Goal: Use online tool/utility: Utilize a website feature to perform a specific function

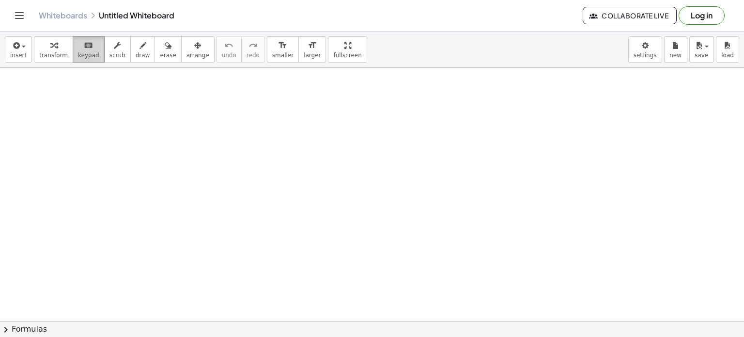
click at [84, 48] on icon "keyboard" at bounding box center [88, 46] width 9 height 12
click at [54, 52] on span "transform" at bounding box center [53, 55] width 29 height 7
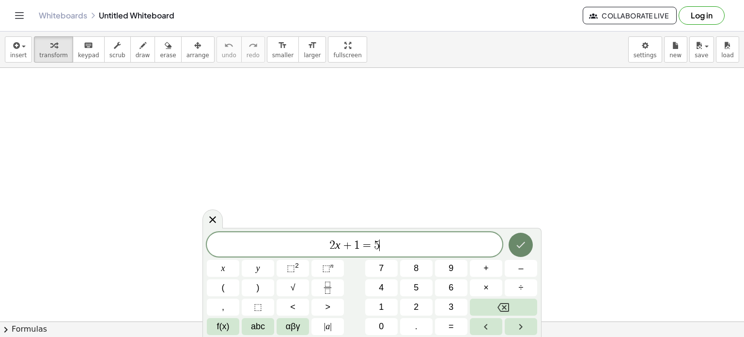
click at [525, 242] on icon "Done" at bounding box center [521, 245] width 12 height 12
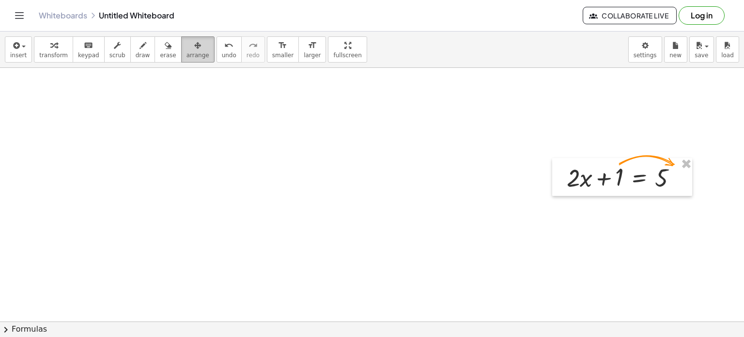
click at [194, 49] on icon "button" at bounding box center [197, 46] width 7 height 12
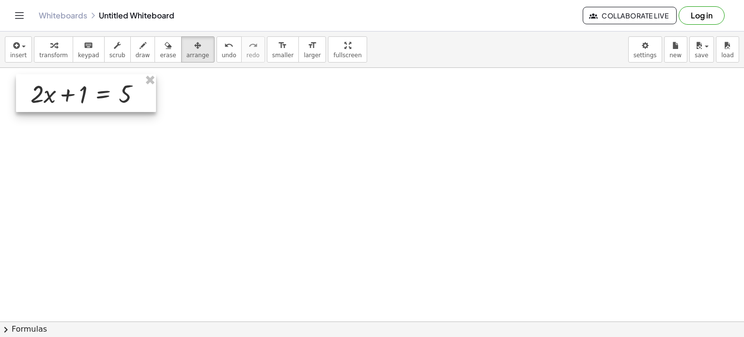
drag, startPoint x: 629, startPoint y: 179, endPoint x: 99, endPoint y: 100, distance: 536.5
click at [90, 97] on div at bounding box center [86, 93] width 140 height 38
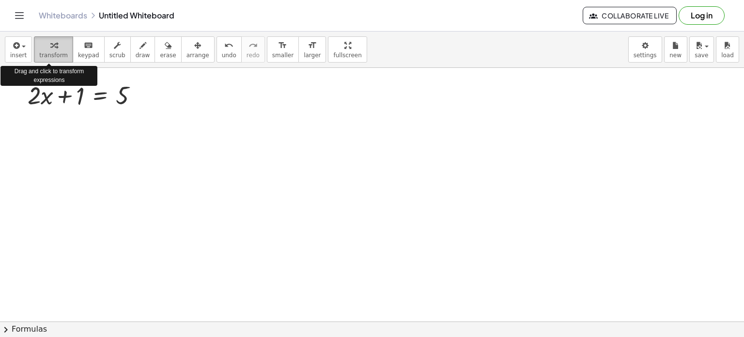
click at [58, 46] on div "button" at bounding box center [53, 45] width 29 height 12
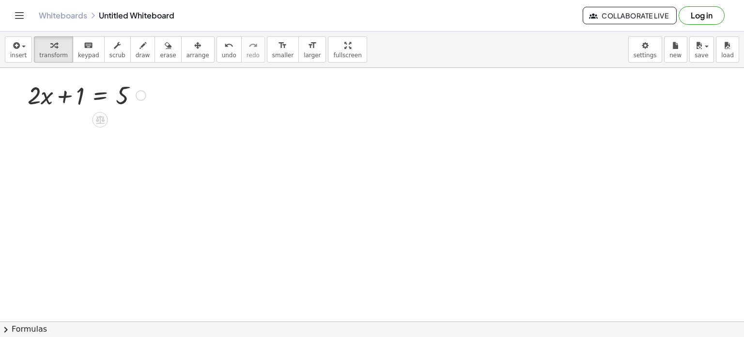
click at [101, 96] on div at bounding box center [87, 94] width 128 height 33
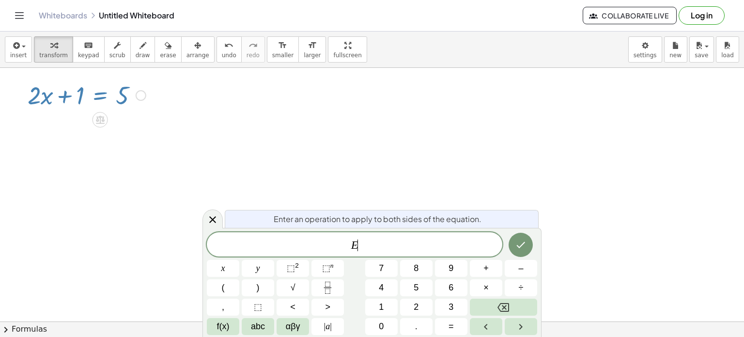
click at [364, 248] on span "E ​" at bounding box center [355, 245] width 296 height 14
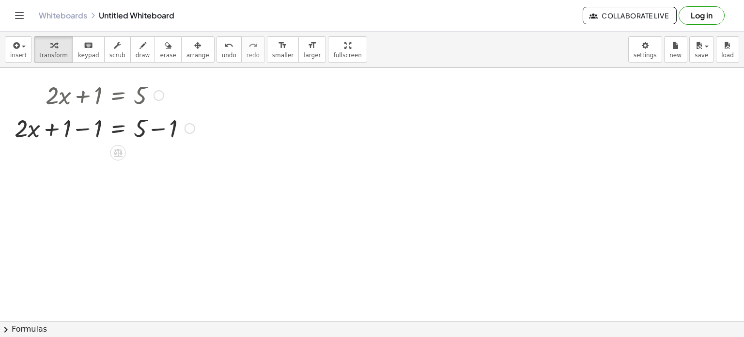
click at [186, 129] on div at bounding box center [190, 128] width 11 height 11
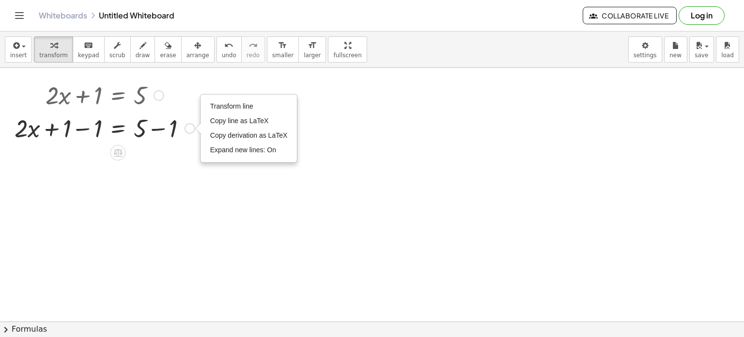
click at [159, 140] on div at bounding box center [105, 127] width 190 height 33
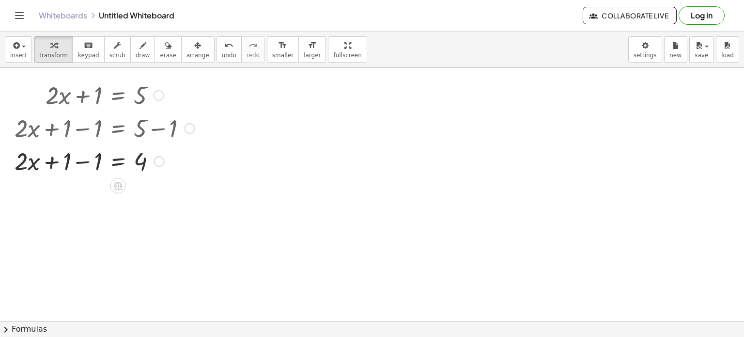
click at [83, 161] on div at bounding box center [105, 160] width 190 height 33
click at [97, 162] on div at bounding box center [105, 160] width 190 height 33
click at [161, 164] on div at bounding box center [156, 161] width 11 height 11
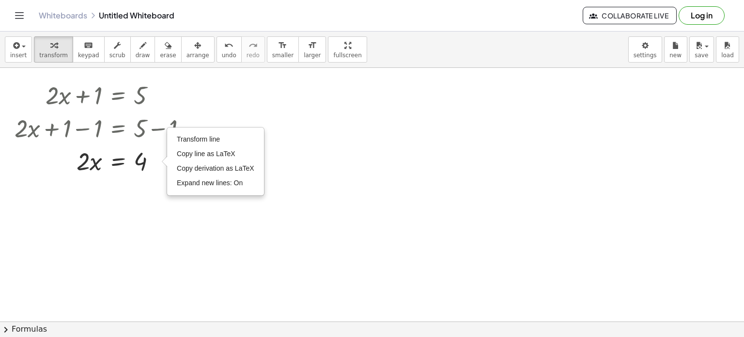
click at [153, 162] on div "Transform line Copy line as LaTeX Copy derivation as LaTeX Expand new lines: On" at bounding box center [156, 161] width 11 height 11
click at [159, 170] on div at bounding box center [105, 160] width 190 height 33
click at [80, 129] on div at bounding box center [105, 127] width 190 height 33
click at [194, 128] on div at bounding box center [190, 128] width 11 height 11
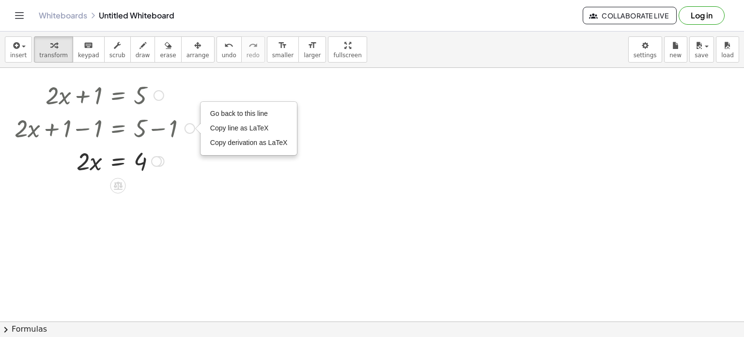
click at [188, 128] on div "Go back to this line Copy line as LaTeX Copy derivation as LaTeX" at bounding box center [190, 128] width 11 height 11
click at [80, 128] on div at bounding box center [105, 127] width 190 height 33
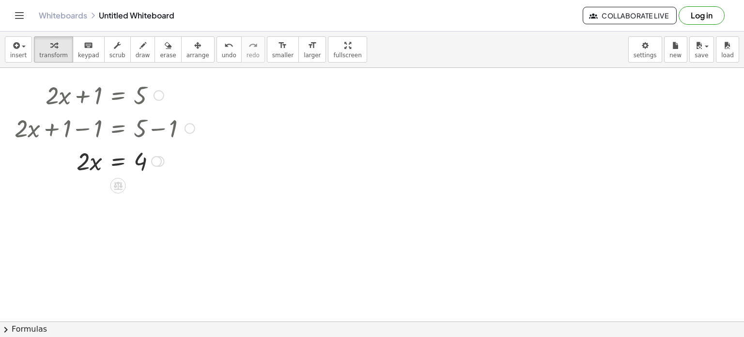
click at [163, 133] on div at bounding box center [105, 127] width 190 height 33
click at [159, 156] on div "Transform line Copy line as LaTeX Copy derivation as LaTeX Expand new lines: On" at bounding box center [159, 161] width 11 height 11
click at [190, 127] on div "Go back to this line Copy line as LaTeX Copy derivation as LaTeX" at bounding box center [190, 128] width 11 height 11
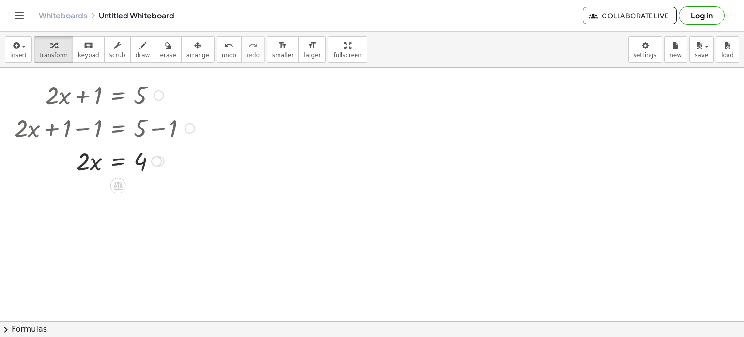
click at [121, 158] on div at bounding box center [105, 160] width 190 height 33
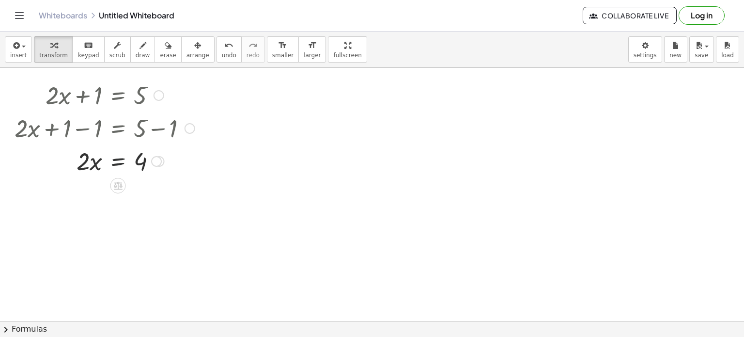
click at [113, 162] on div at bounding box center [105, 160] width 190 height 33
click at [142, 205] on div at bounding box center [105, 201] width 190 height 48
click at [118, 95] on div "+ · 2 · x + 1 = 5 + · 2 · x + 1 − 1 = + 5 − 1 Go back to this line Copy line as…" at bounding box center [118, 95] width 0 height 0
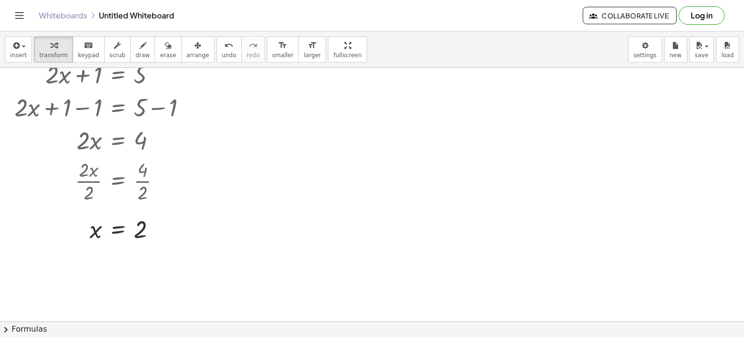
scroll to position [21, 0]
click at [564, 197] on div at bounding box center [372, 332] width 744 height 571
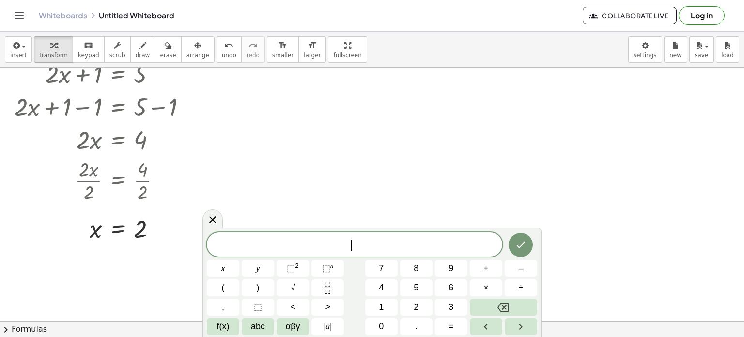
click at [281, 120] on div at bounding box center [372, 332] width 744 height 571
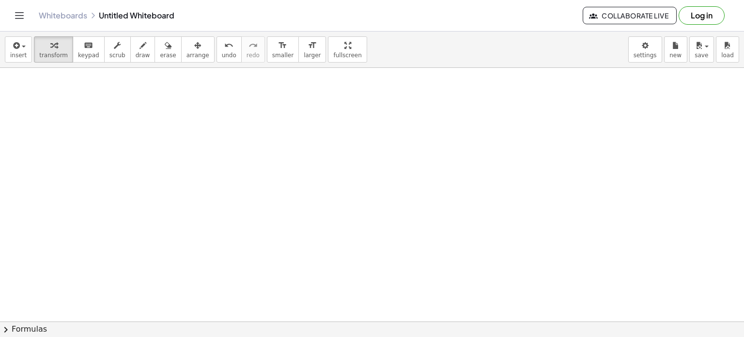
scroll to position [198, 0]
click at [138, 134] on div at bounding box center [372, 124] width 744 height 508
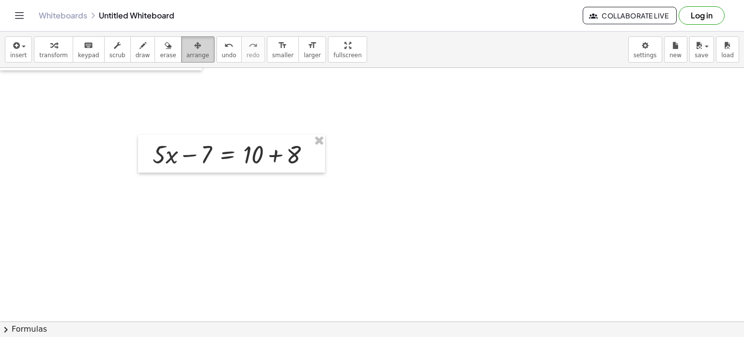
click at [187, 55] on span "arrange" at bounding box center [198, 55] width 23 height 7
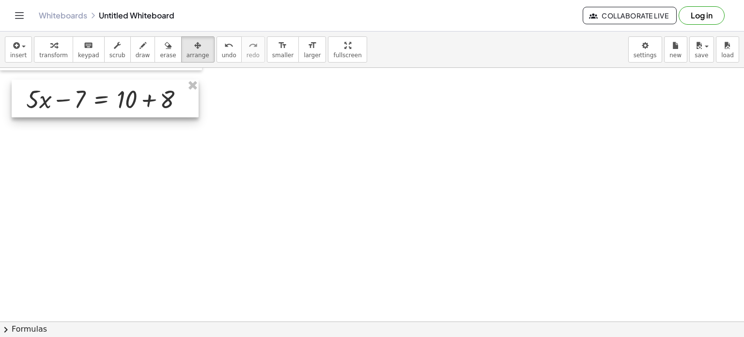
drag, startPoint x: 225, startPoint y: 159, endPoint x: 99, endPoint y: 104, distance: 138.0
click at [99, 104] on div at bounding box center [105, 98] width 187 height 38
click at [131, 168] on div at bounding box center [372, 124] width 744 height 508
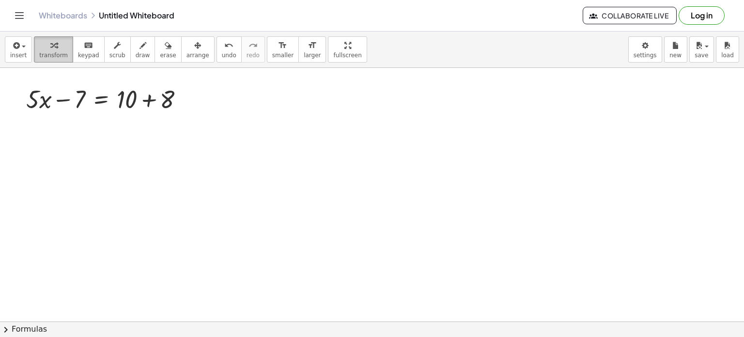
click at [54, 53] on span "transform" at bounding box center [53, 55] width 29 height 7
click at [576, 252] on div at bounding box center [372, 124] width 744 height 508
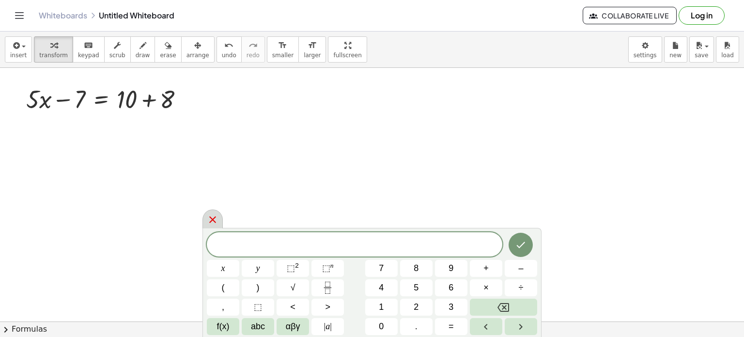
click at [211, 219] on icon at bounding box center [212, 219] width 7 height 7
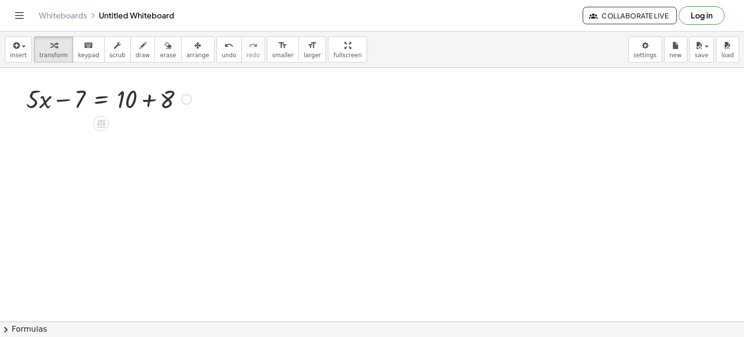
click at [106, 100] on div at bounding box center [108, 98] width 175 height 33
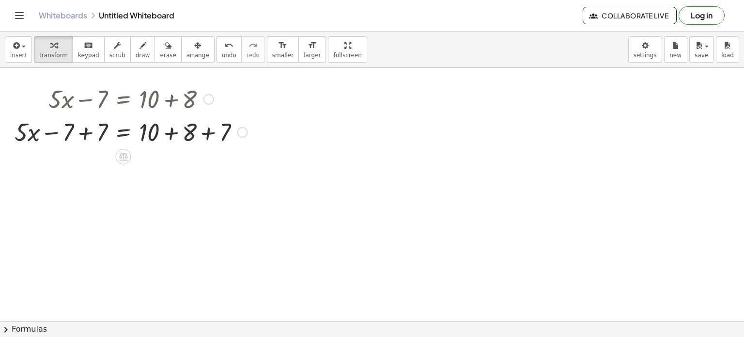
click at [170, 132] on div at bounding box center [131, 131] width 243 height 33
click at [82, 135] on div at bounding box center [114, 131] width 209 height 33
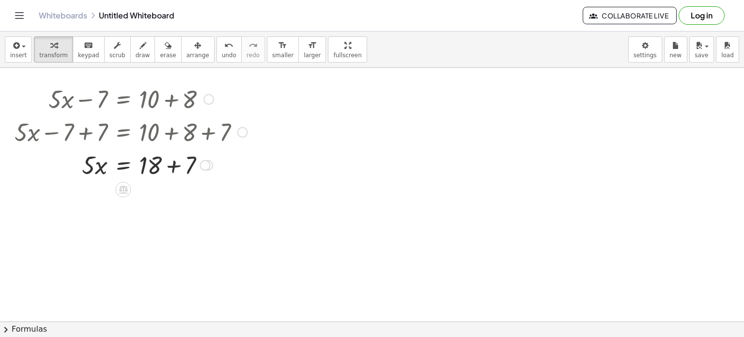
click at [173, 167] on div at bounding box center [131, 164] width 243 height 33
click at [95, 197] on div at bounding box center [131, 197] width 243 height 33
click at [125, 198] on div at bounding box center [131, 197] width 243 height 33
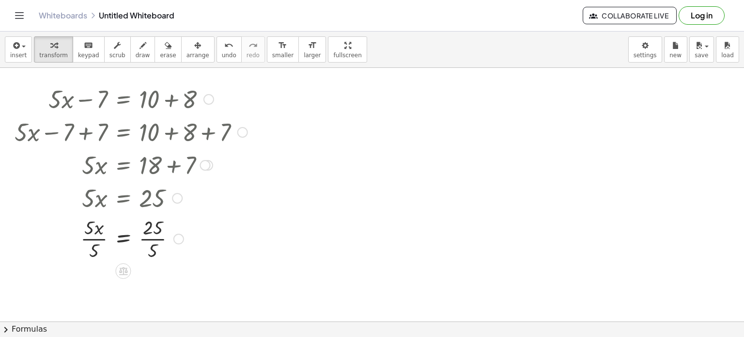
click at [97, 241] on div at bounding box center [131, 238] width 243 height 48
click at [154, 238] on div at bounding box center [131, 238] width 243 height 48
click at [178, 236] on div at bounding box center [178, 239] width 11 height 11
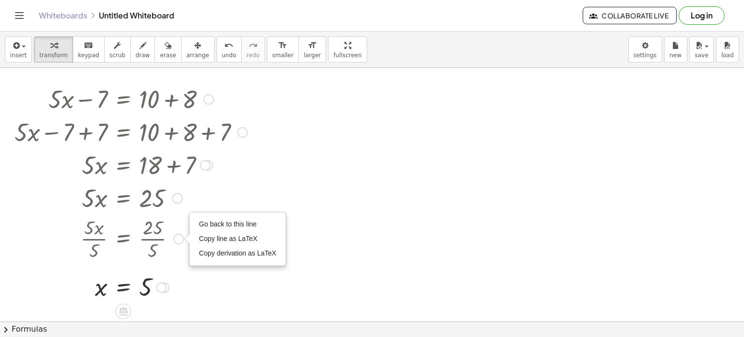
click at [173, 194] on div at bounding box center [177, 198] width 11 height 11
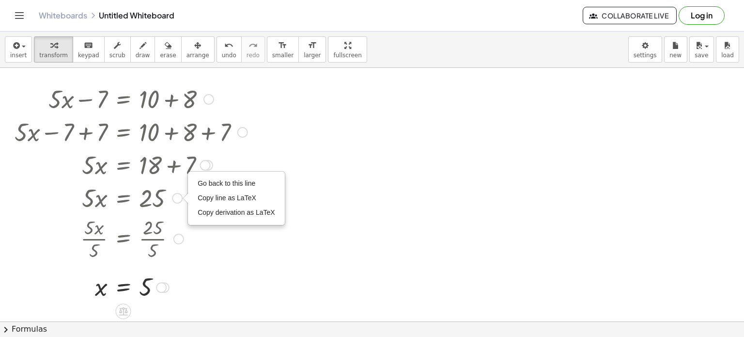
click at [174, 199] on div "Go back to this line Copy line as LaTeX Copy derivation as LaTeX" at bounding box center [177, 198] width 11 height 11
click at [236, 136] on div at bounding box center [131, 131] width 243 height 33
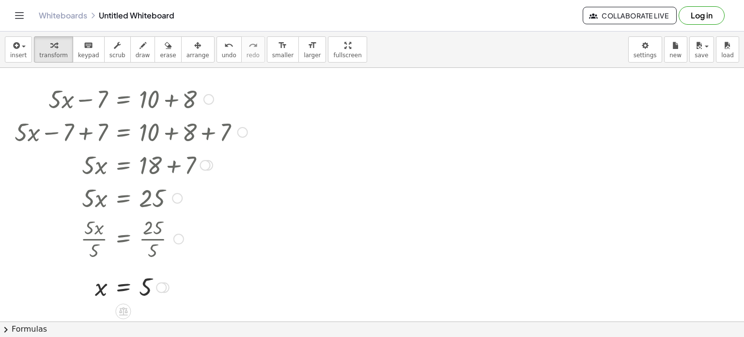
click at [244, 128] on div at bounding box center [242, 132] width 11 height 11
click at [204, 168] on div at bounding box center [205, 165] width 11 height 11
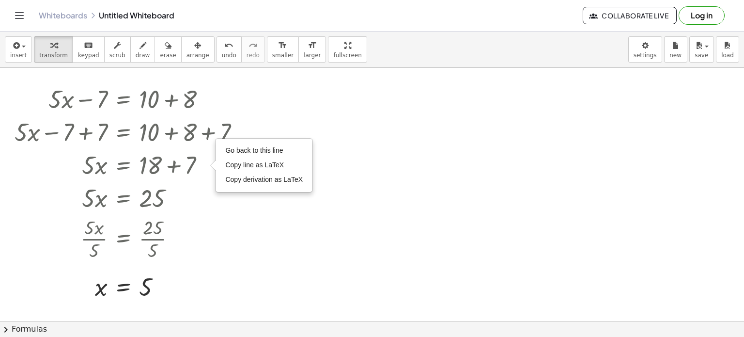
click at [258, 214] on div at bounding box center [372, 124] width 744 height 508
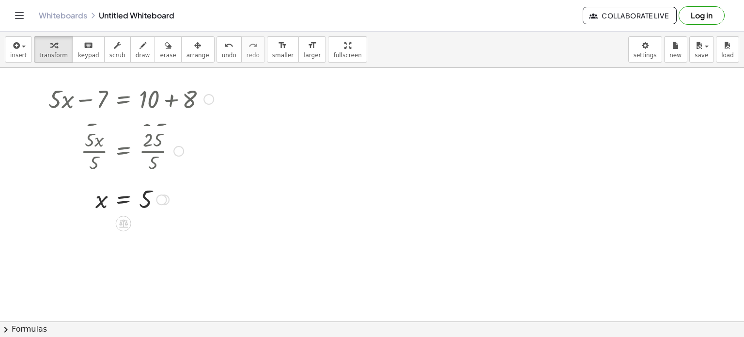
drag, startPoint x: 178, startPoint y: 238, endPoint x: 195, endPoint y: 146, distance: 93.6
click at [124, 151] on div "· 5 · x · 5 = · 25 · 5 Go back to this line Copy line as LaTeX Copy derivation …" at bounding box center [124, 151] width 0 height 0
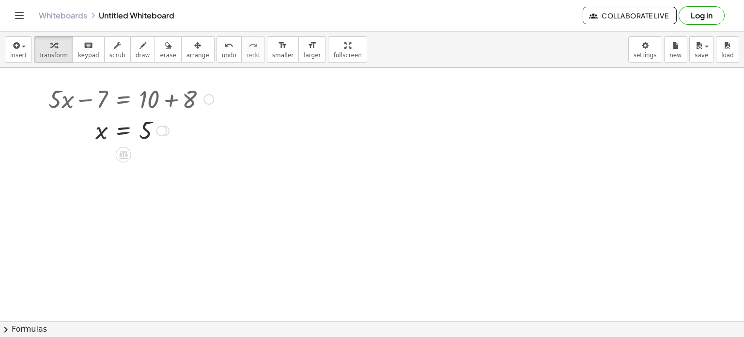
drag, startPoint x: 163, startPoint y: 180, endPoint x: 169, endPoint y: 127, distance: 53.1
click at [124, 131] on div "x = 5" at bounding box center [124, 131] width 0 height 0
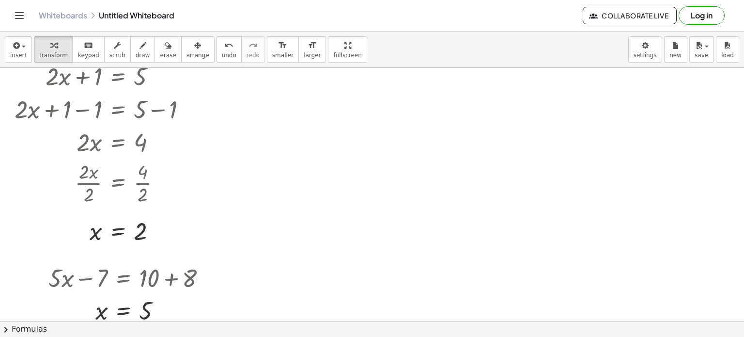
scroll to position [17, 0]
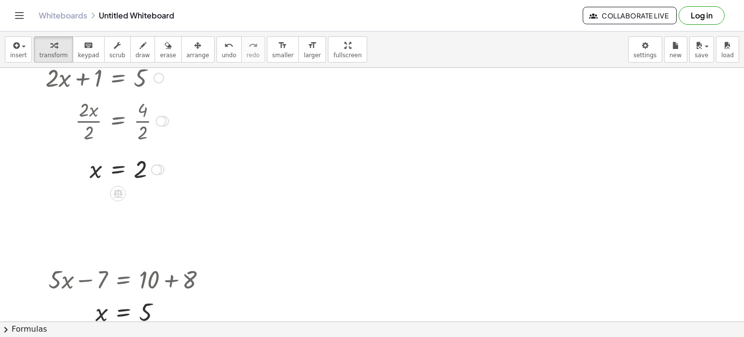
drag, startPoint x: 162, startPoint y: 184, endPoint x: 159, endPoint y: 113, distance: 71.3
click at [118, 121] on div "· 2 · x · 2 = · 4 · 2" at bounding box center [118, 121] width 0 height 0
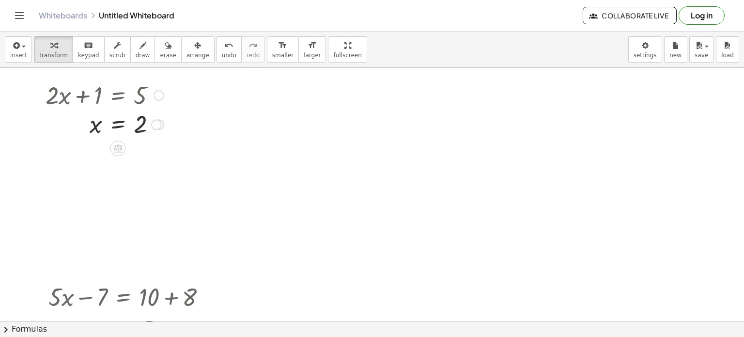
drag, startPoint x: 158, startPoint y: 175, endPoint x: 153, endPoint y: 119, distance: 56.5
click at [118, 125] on div "x = 2 Transform line Copy line as LaTeX Copy derivation as LaTeX Expand new lin…" at bounding box center [118, 125] width 0 height 0
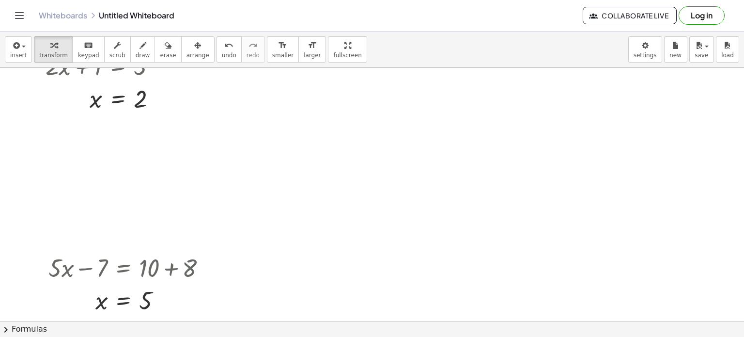
scroll to position [31, 0]
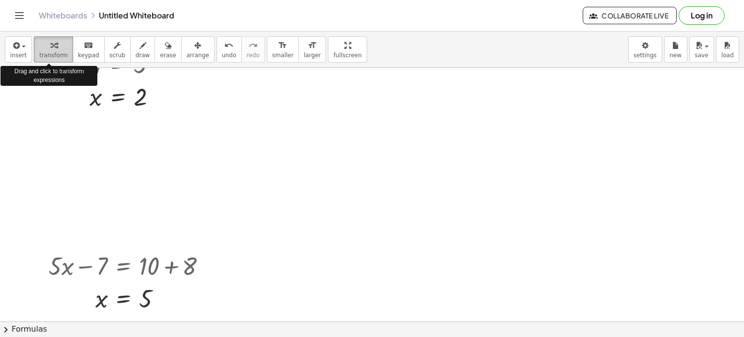
click at [45, 52] on span "transform" at bounding box center [53, 55] width 29 height 7
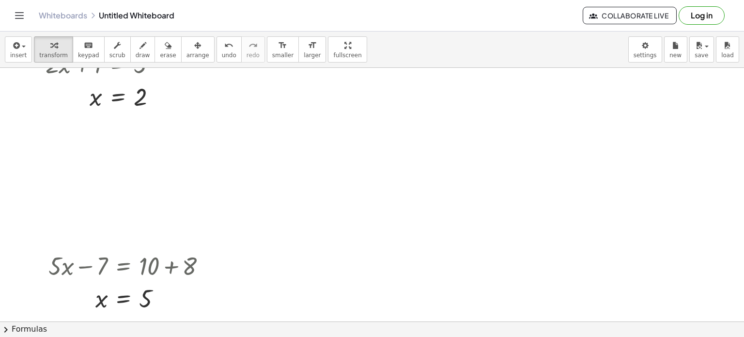
drag, startPoint x: 118, startPoint y: 259, endPoint x: 100, endPoint y: 181, distance: 80.2
click at [100, 181] on div "+ · 2 · x + 1 = 5 + · 2 · x + 1 − 1 = + 5 − 1 Go back to this line Copy line as…" at bounding box center [372, 291] width 744 height 508
click at [81, 261] on div at bounding box center [131, 265] width 175 height 33
drag, startPoint x: 110, startPoint y: 263, endPoint x: 100, endPoint y: 251, distance: 15.8
click at [100, 251] on div at bounding box center [131, 265] width 175 height 33
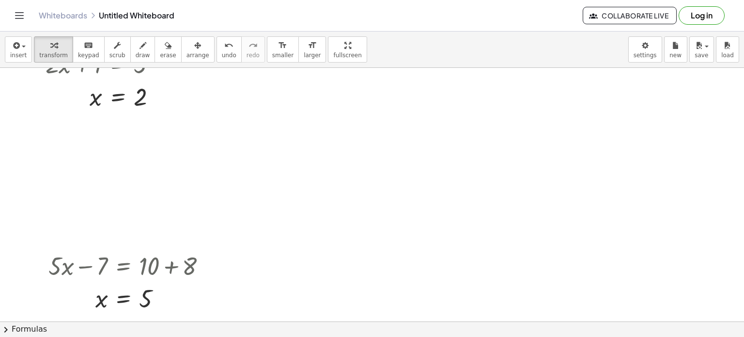
click at [183, 195] on div at bounding box center [372, 291] width 744 height 508
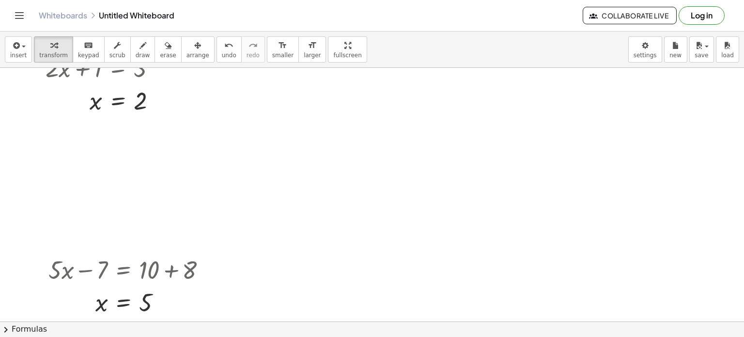
scroll to position [0, 0]
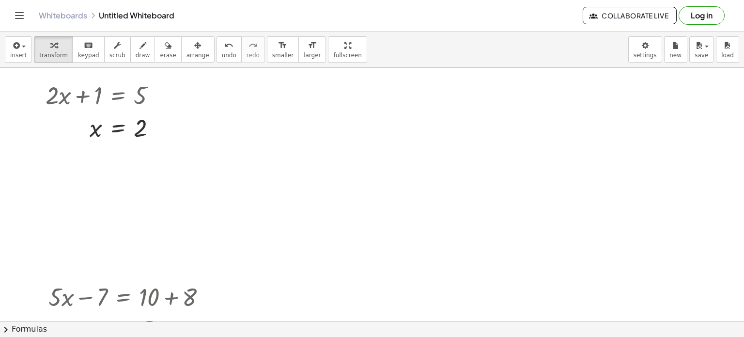
click at [309, 94] on div at bounding box center [372, 322] width 744 height 508
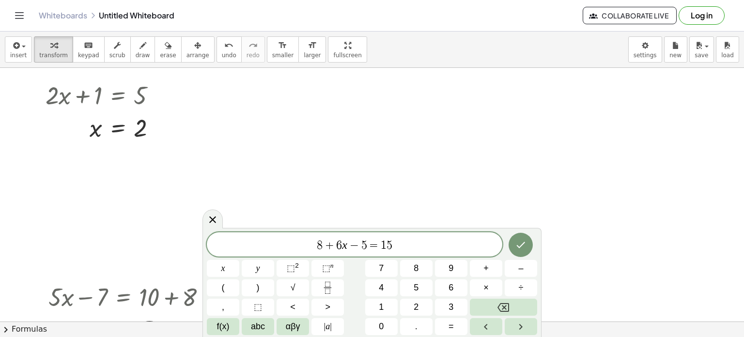
click at [565, 170] on div at bounding box center [372, 322] width 744 height 508
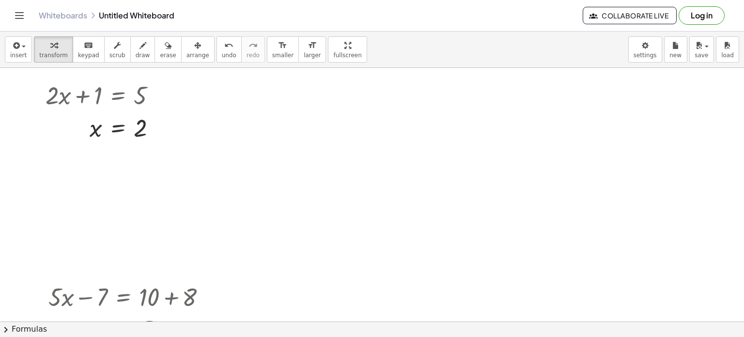
click at [269, 157] on div at bounding box center [372, 322] width 744 height 508
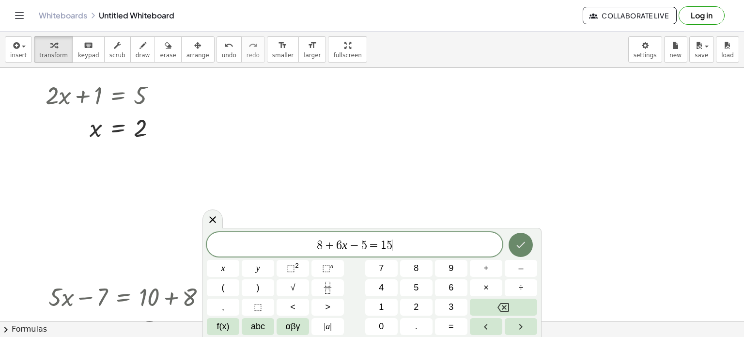
click at [530, 243] on button "Done" at bounding box center [521, 245] width 24 height 24
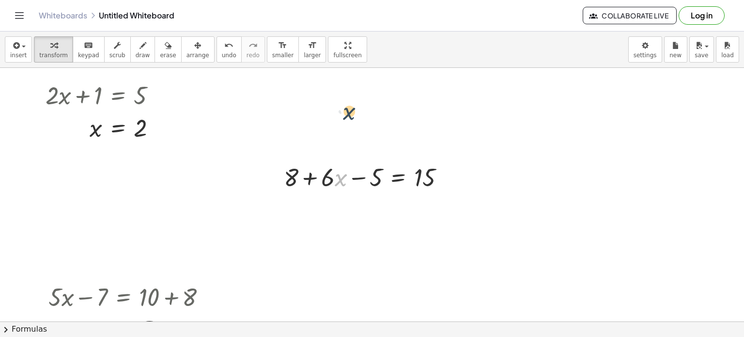
drag, startPoint x: 336, startPoint y: 176, endPoint x: 344, endPoint y: 108, distance: 68.7
click at [355, 176] on div at bounding box center [368, 176] width 178 height 33
click at [187, 48] on div "button" at bounding box center [198, 45] width 23 height 12
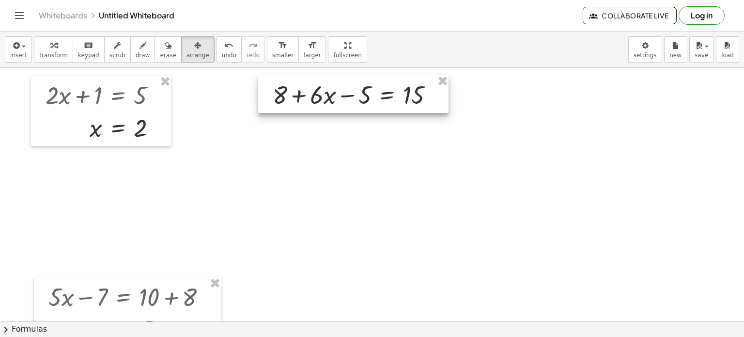
drag, startPoint x: 364, startPoint y: 173, endPoint x: 351, endPoint y: 90, distance: 84.3
click at [351, 90] on div at bounding box center [353, 94] width 190 height 38
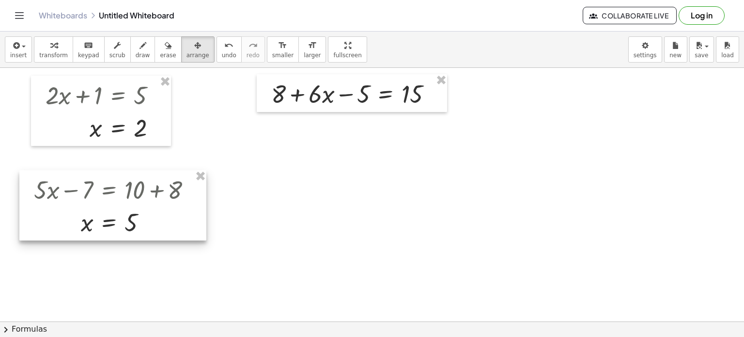
drag, startPoint x: 142, startPoint y: 294, endPoint x: 128, endPoint y: 186, distance: 109.0
click at [128, 186] on div at bounding box center [112, 205] width 187 height 70
click at [305, 212] on div at bounding box center [372, 322] width 744 height 508
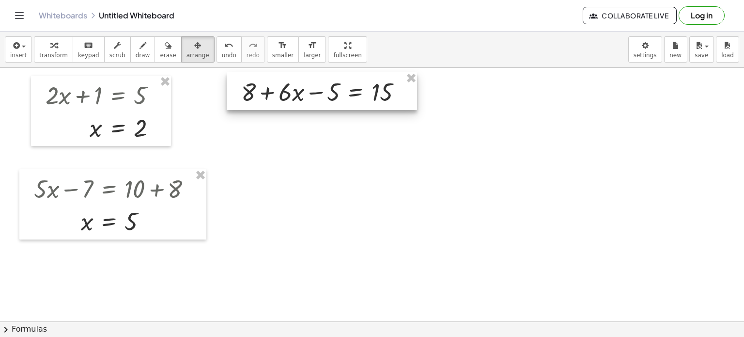
drag, startPoint x: 307, startPoint y: 110, endPoint x: 276, endPoint y: 107, distance: 31.1
click at [276, 107] on div at bounding box center [322, 91] width 190 height 38
click at [302, 155] on div at bounding box center [372, 322] width 744 height 508
click at [194, 47] on icon "button" at bounding box center [197, 46] width 7 height 12
click at [50, 46] on icon "button" at bounding box center [53, 46] width 7 height 12
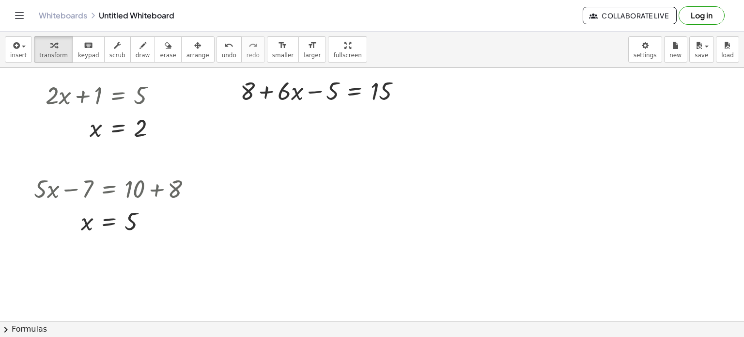
click at [543, 168] on div at bounding box center [372, 322] width 744 height 508
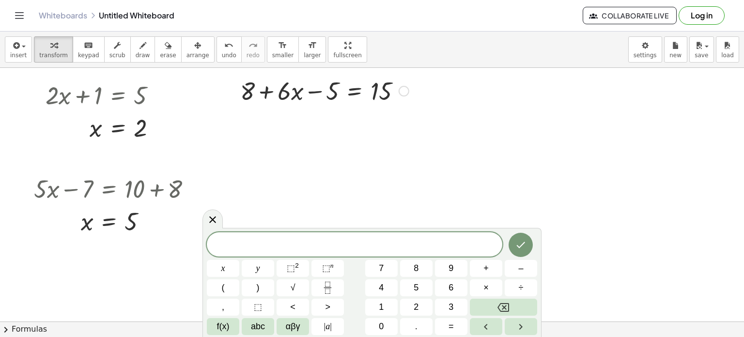
click at [353, 94] on div at bounding box center [325, 90] width 178 height 33
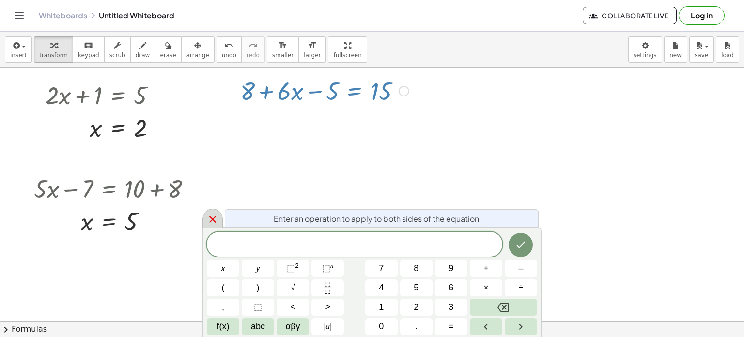
click at [211, 218] on icon at bounding box center [212, 219] width 7 height 7
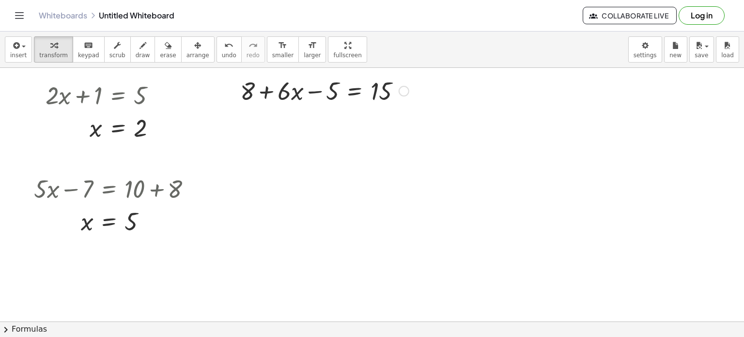
click at [359, 93] on div at bounding box center [325, 90] width 178 height 33
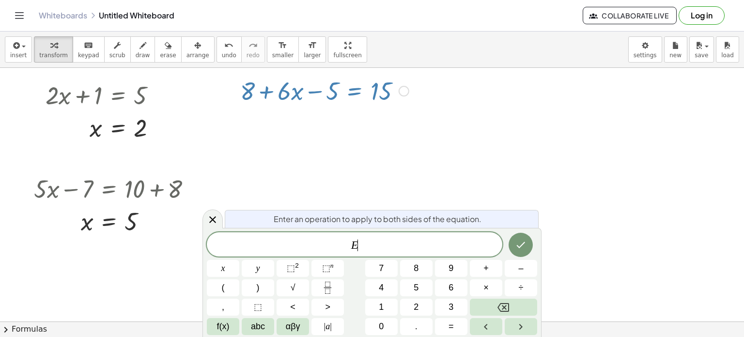
click at [359, 242] on span "E ​" at bounding box center [355, 245] width 296 height 14
click at [521, 246] on icon "Done" at bounding box center [521, 245] width 12 height 12
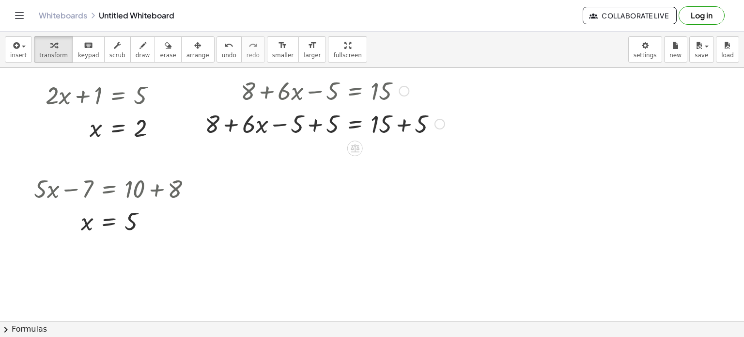
click at [312, 128] on div at bounding box center [325, 123] width 250 height 33
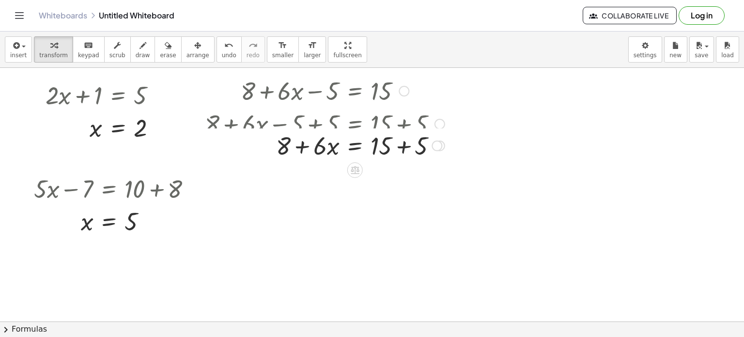
click at [399, 121] on div at bounding box center [325, 123] width 250 height 33
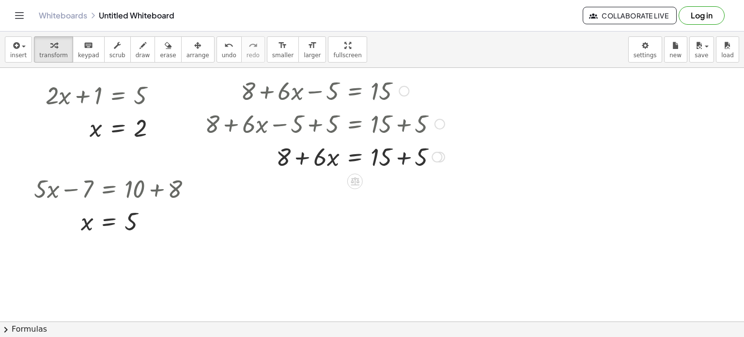
click at [403, 166] on div at bounding box center [325, 156] width 250 height 33
click at [300, 158] on div at bounding box center [325, 156] width 250 height 33
click at [292, 157] on div at bounding box center [325, 156] width 250 height 33
click at [301, 158] on div at bounding box center [325, 156] width 250 height 33
click at [355, 162] on div at bounding box center [325, 156] width 250 height 33
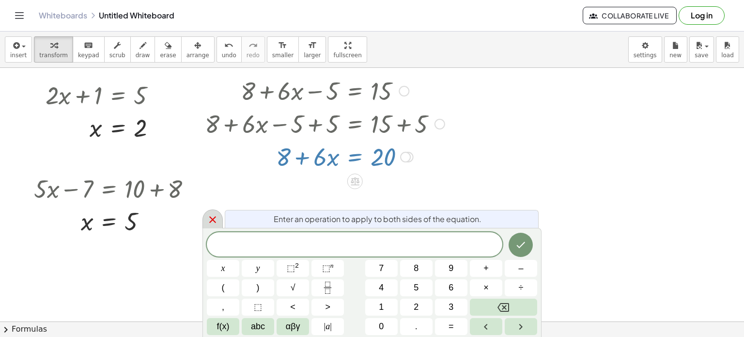
click at [213, 218] on icon at bounding box center [213, 220] width 12 height 12
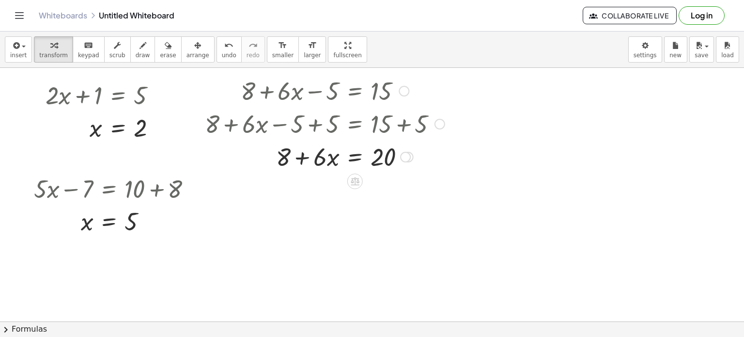
click at [297, 160] on div at bounding box center [325, 156] width 250 height 33
click at [354, 157] on div at bounding box center [325, 156] width 250 height 33
click at [414, 155] on div at bounding box center [327, 156] width 255 height 33
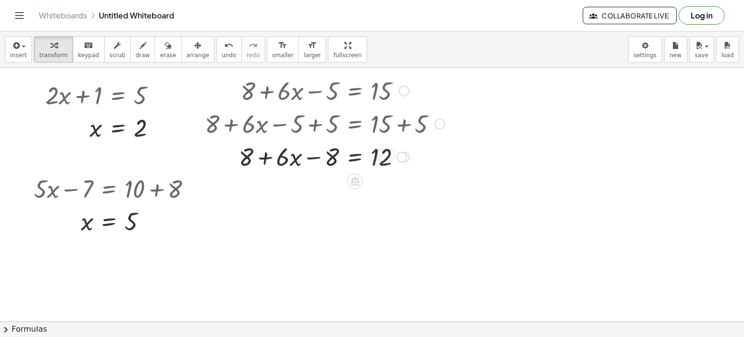
click at [308, 157] on div at bounding box center [325, 156] width 250 height 33
click at [266, 158] on div at bounding box center [325, 156] width 250 height 33
drag, startPoint x: 255, startPoint y: 157, endPoint x: 277, endPoint y: 158, distance: 22.3
click at [252, 158] on div at bounding box center [325, 156] width 250 height 33
drag, startPoint x: 324, startPoint y: 158, endPoint x: 261, endPoint y: 160, distance: 63.0
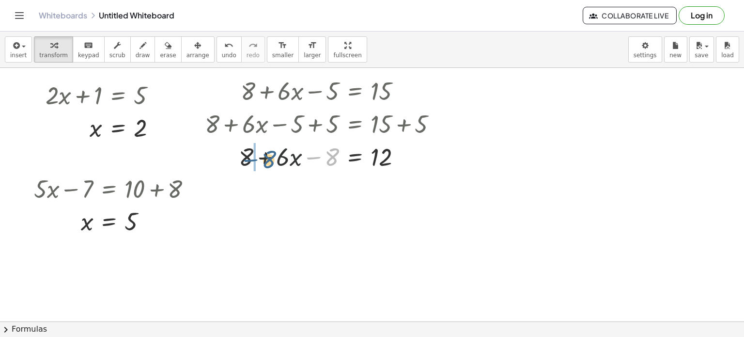
click at [261, 160] on div at bounding box center [325, 156] width 250 height 33
click at [274, 154] on div at bounding box center [325, 156] width 250 height 33
click at [263, 157] on div at bounding box center [325, 156] width 250 height 33
click at [358, 157] on div at bounding box center [325, 156] width 250 height 33
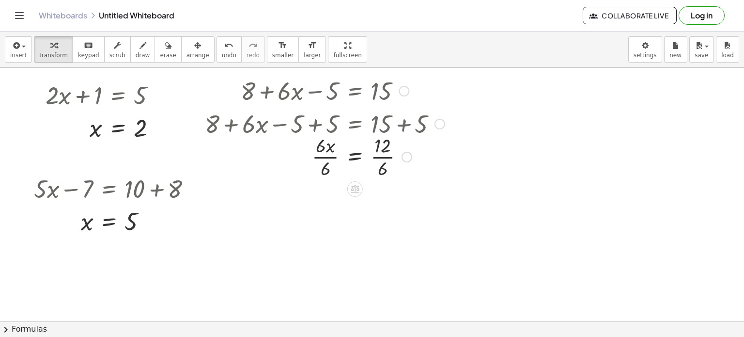
click at [331, 163] on div at bounding box center [325, 156] width 250 height 48
click at [384, 158] on div at bounding box center [325, 156] width 250 height 48
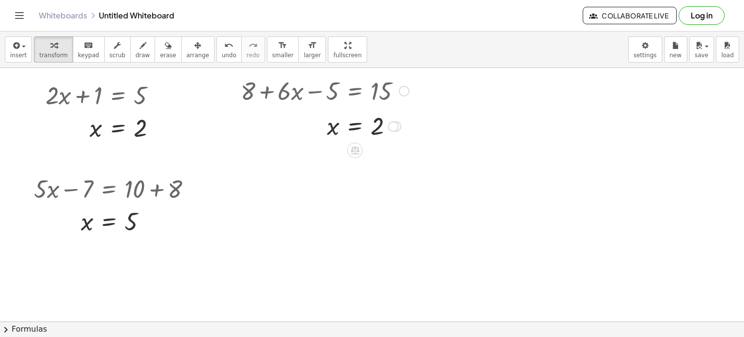
drag, startPoint x: 397, startPoint y: 152, endPoint x: 391, endPoint y: 116, distance: 36.9
click at [355, 126] on div "x = 2" at bounding box center [355, 126] width 0 height 0
click at [602, 162] on div at bounding box center [372, 322] width 744 height 508
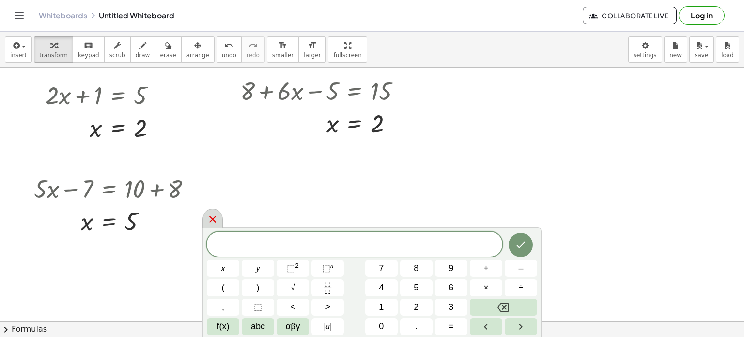
click at [213, 213] on icon at bounding box center [213, 219] width 12 height 12
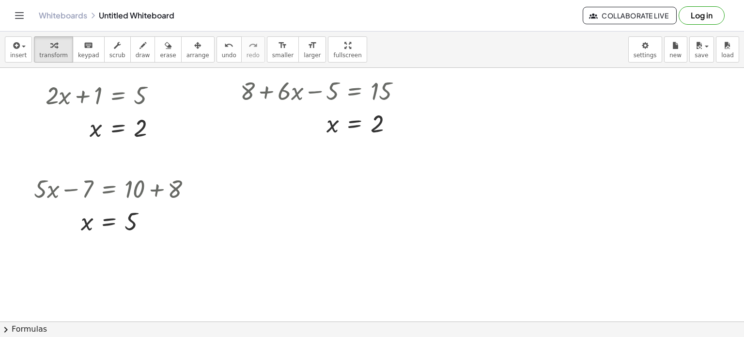
click at [534, 186] on div at bounding box center [372, 322] width 744 height 508
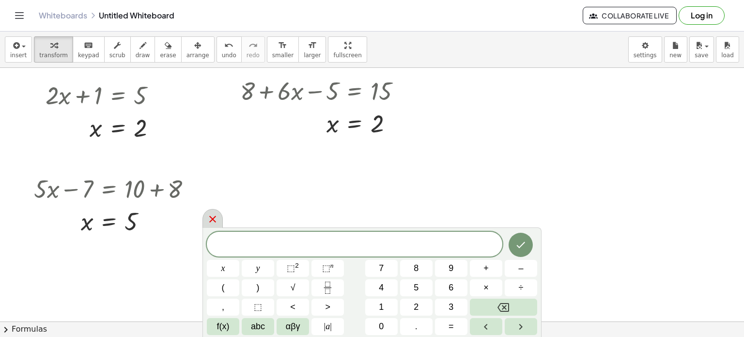
click at [204, 221] on div at bounding box center [213, 218] width 20 height 19
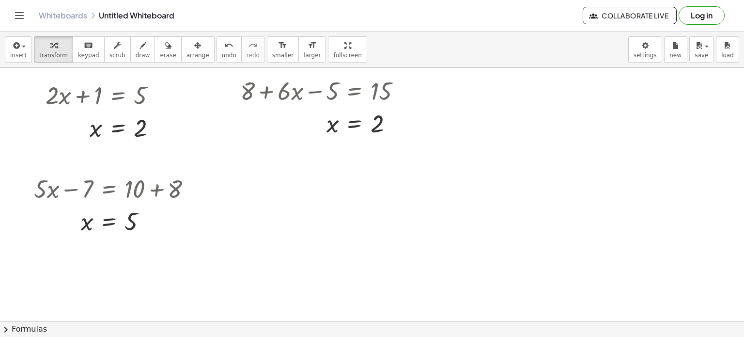
click at [540, 236] on div at bounding box center [372, 322] width 744 height 508
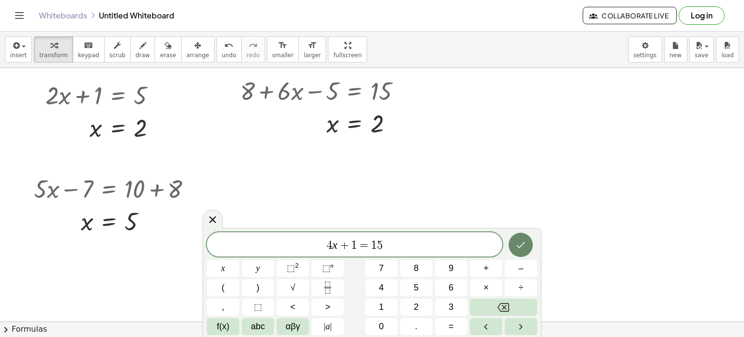
click at [521, 240] on icon "Done" at bounding box center [521, 245] width 12 height 12
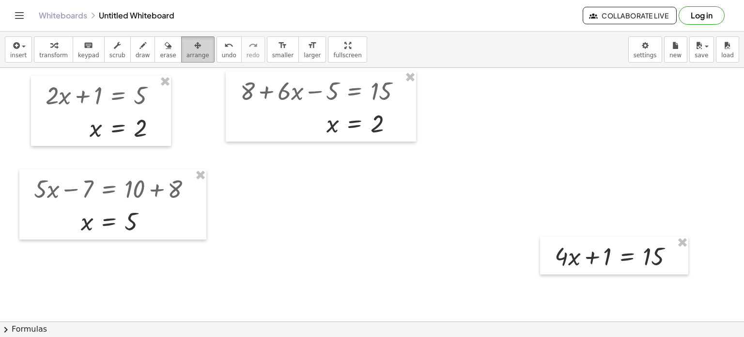
click at [187, 42] on div "button" at bounding box center [198, 45] width 23 height 12
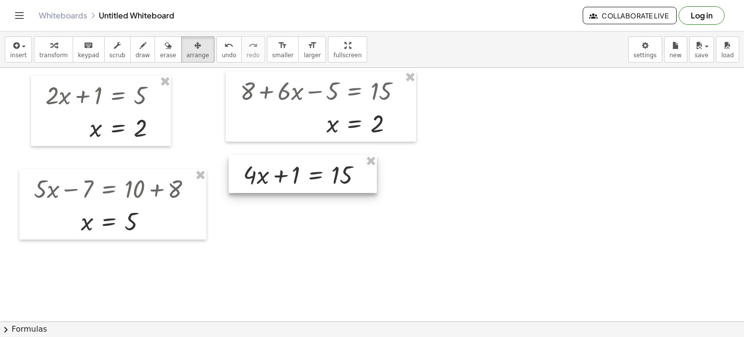
drag, startPoint x: 628, startPoint y: 258, endPoint x: 316, endPoint y: 176, distance: 322.5
click at [316, 176] on div at bounding box center [303, 174] width 148 height 38
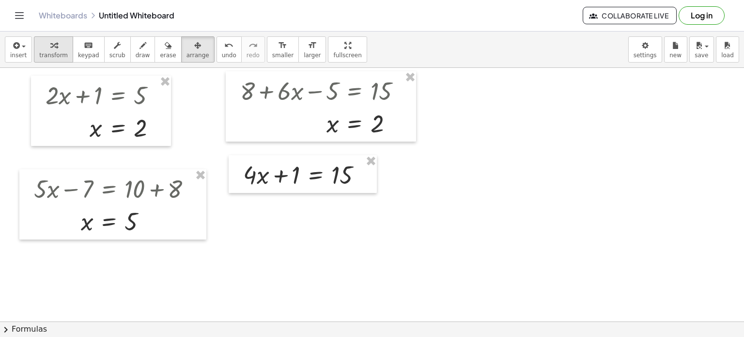
click at [51, 56] on span "transform" at bounding box center [53, 55] width 29 height 7
click at [318, 172] on div at bounding box center [306, 173] width 136 height 33
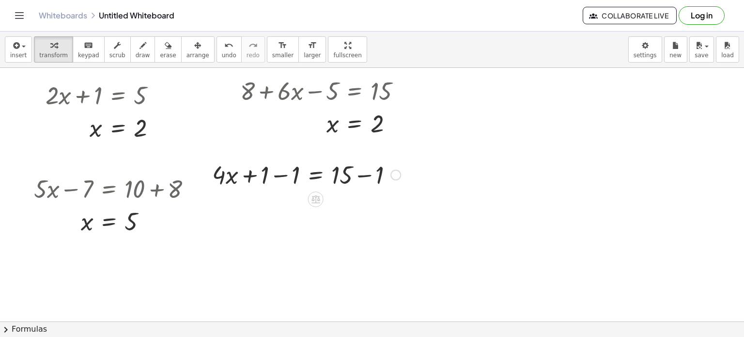
click at [274, 180] on div at bounding box center [306, 173] width 198 height 33
click at [316, 175] on div "+ · 4 · x + 1 = 15 + · 4 · x + 1 − 1 = + 15 − 1 + · 4 · x + 0 = + 15 − 1 · 4 · …" at bounding box center [316, 175] width 0 height 0
click at [316, 208] on div at bounding box center [306, 206] width 198 height 33
click at [291, 204] on div at bounding box center [306, 207] width 198 height 48
click at [350, 207] on div at bounding box center [306, 207] width 198 height 48
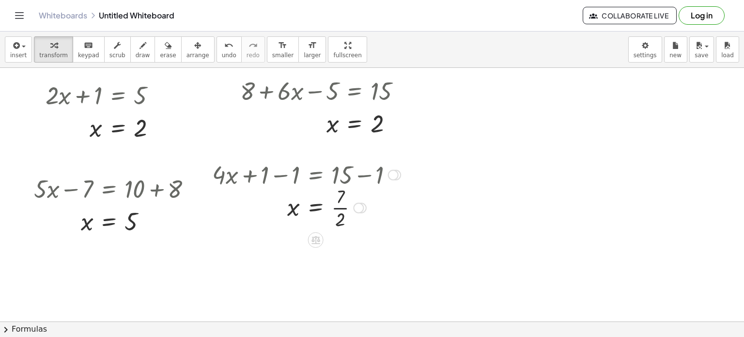
click at [337, 207] on div at bounding box center [306, 207] width 198 height 48
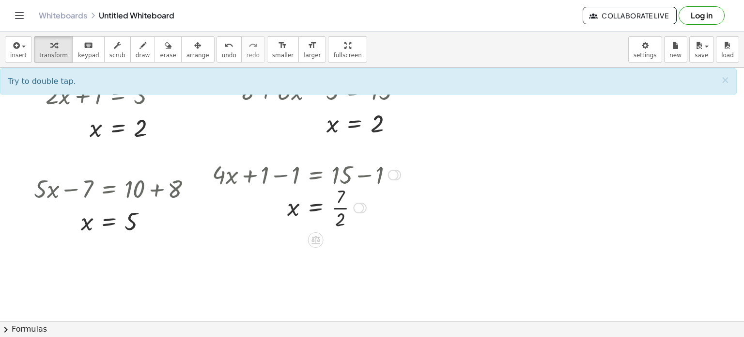
click at [346, 209] on div at bounding box center [306, 207] width 198 height 48
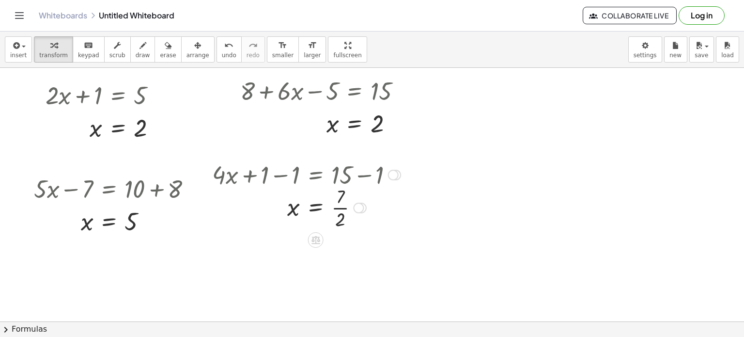
click at [346, 209] on div at bounding box center [306, 207] width 198 height 48
drag, startPoint x: 374, startPoint y: 205, endPoint x: 373, endPoint y: 137, distance: 68.8
click at [373, 137] on div "+ · 2 · x + 1 = 5 + · 2 · x + 1 − 1 = + 5 − 1 Go back to this line Copy line as…" at bounding box center [372, 322] width 744 height 508
drag, startPoint x: 372, startPoint y: 173, endPoint x: 374, endPoint y: 215, distance: 42.2
click at [316, 208] on div "x = 3,5" at bounding box center [316, 208] width 0 height 0
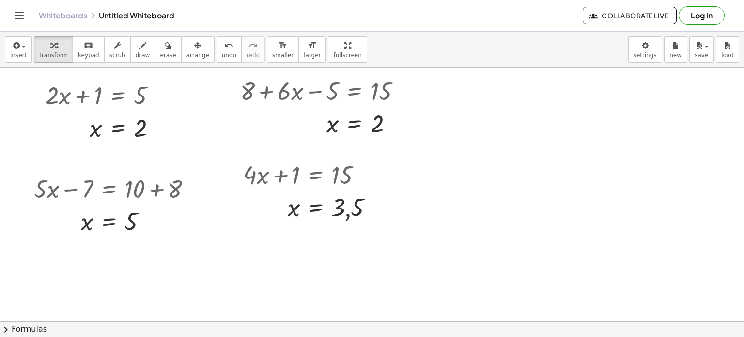
click at [543, 168] on div at bounding box center [372, 322] width 744 height 508
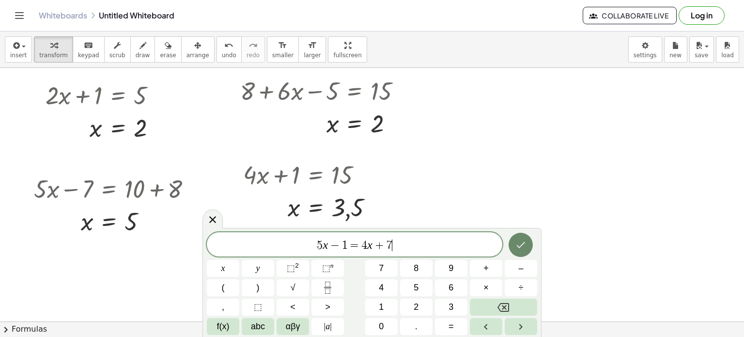
click at [516, 243] on icon "Done" at bounding box center [521, 245] width 12 height 12
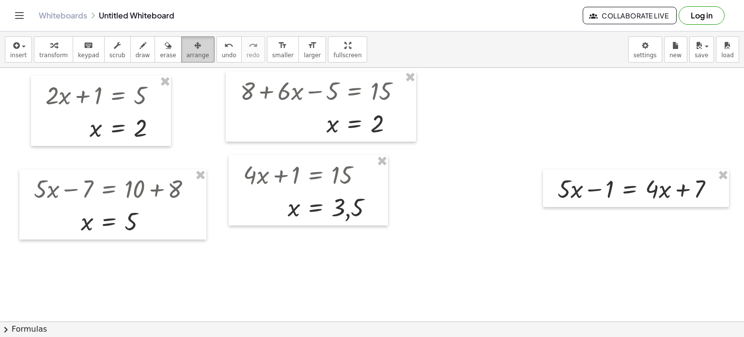
click at [187, 52] on span "arrange" at bounding box center [198, 55] width 23 height 7
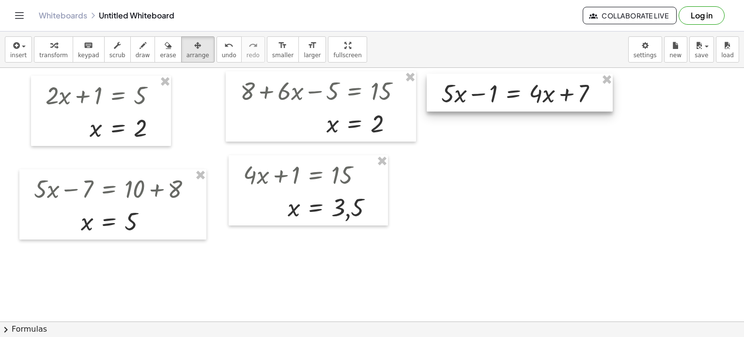
drag, startPoint x: 593, startPoint y: 189, endPoint x: 477, endPoint y: 94, distance: 150.5
click at [477, 94] on div at bounding box center [520, 93] width 186 height 38
click at [485, 169] on div at bounding box center [372, 322] width 744 height 508
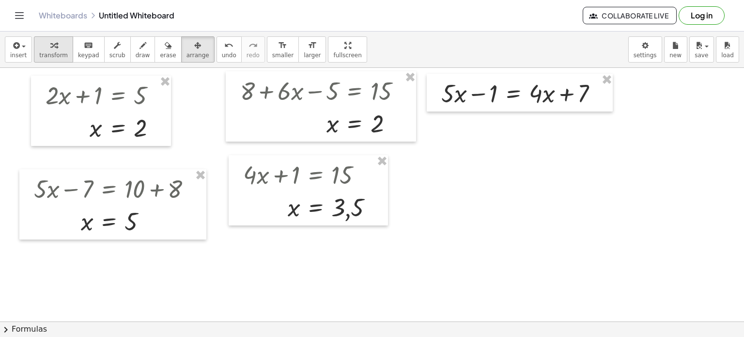
click at [34, 47] on button "transform" at bounding box center [53, 49] width 39 height 26
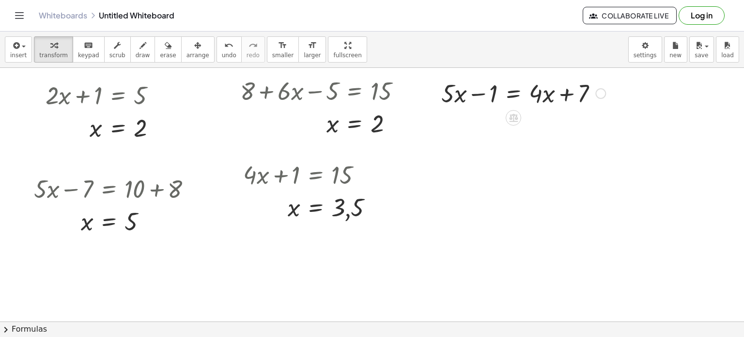
click at [514, 94] on div at bounding box center [524, 92] width 174 height 33
click at [478, 87] on div at bounding box center [524, 92] width 236 height 33
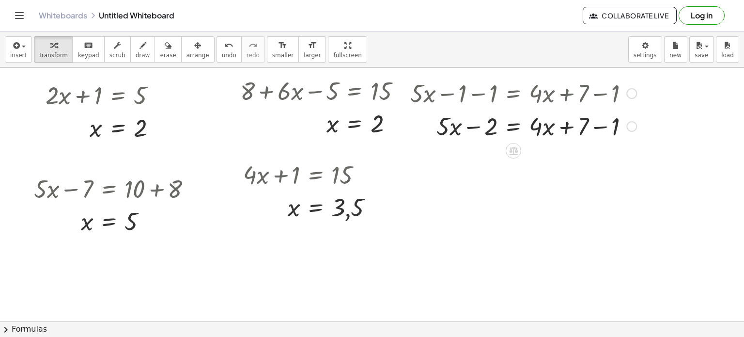
click at [601, 127] on div at bounding box center [524, 125] width 236 height 33
click at [506, 127] on div at bounding box center [524, 125] width 236 height 33
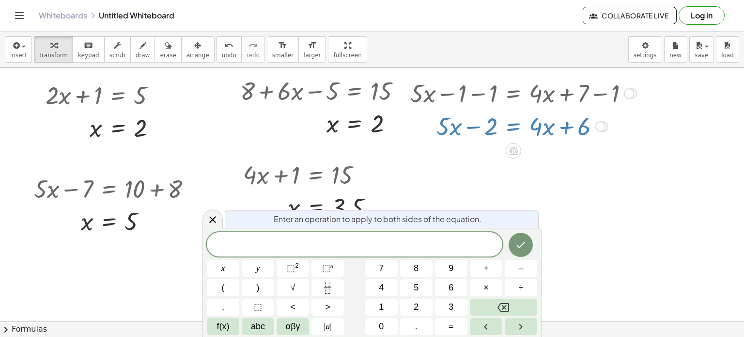
click at [526, 144] on div at bounding box center [372, 322] width 744 height 508
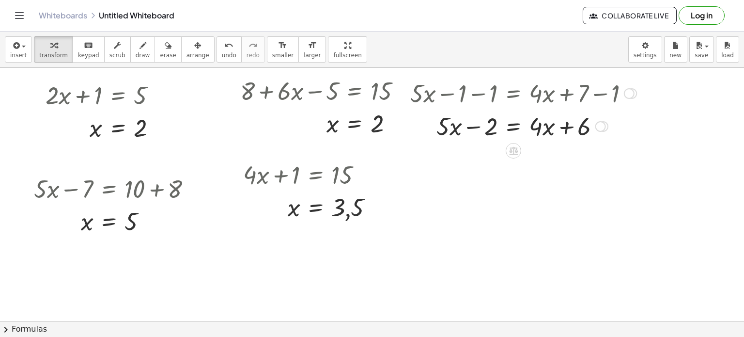
click at [543, 109] on div at bounding box center [524, 125] width 236 height 33
click at [536, 96] on div at bounding box center [524, 92] width 236 height 33
drag, startPoint x: 534, startPoint y: 95, endPoint x: 539, endPoint y: 145, distance: 49.7
click at [539, 145] on div "+ · 2 · x + 1 = 5 + · 2 · x + 1 − 1 = + 5 − 1 Go back to this line Copy line as…" at bounding box center [372, 322] width 744 height 508
click at [188, 55] on span "arrange" at bounding box center [198, 55] width 23 height 7
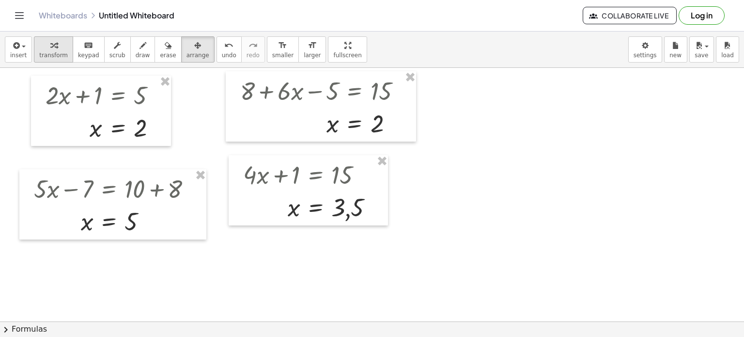
click at [50, 48] on icon "button" at bounding box center [53, 46] width 7 height 12
click at [617, 108] on div at bounding box center [372, 322] width 744 height 508
click at [576, 127] on div at bounding box center [372, 322] width 744 height 508
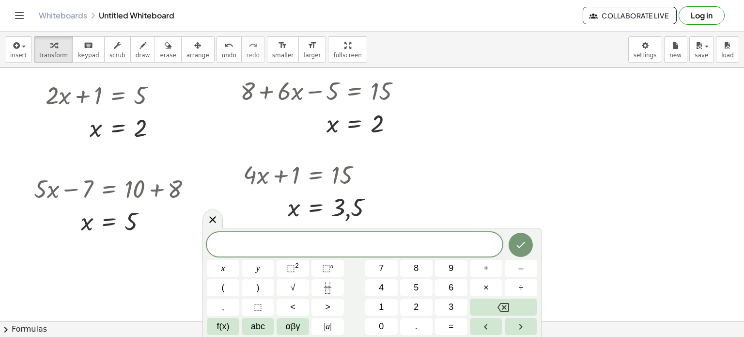
click at [680, 126] on div at bounding box center [372, 322] width 744 height 508
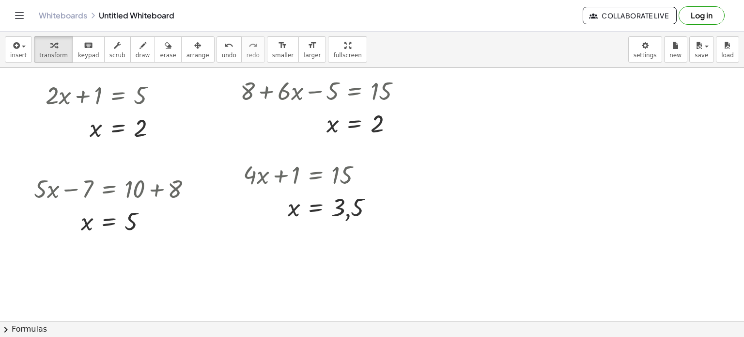
click at [605, 184] on div at bounding box center [372, 322] width 744 height 508
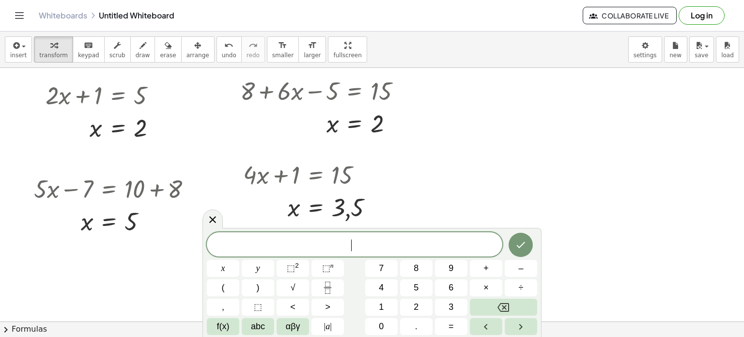
click at [595, 136] on div at bounding box center [372, 322] width 744 height 508
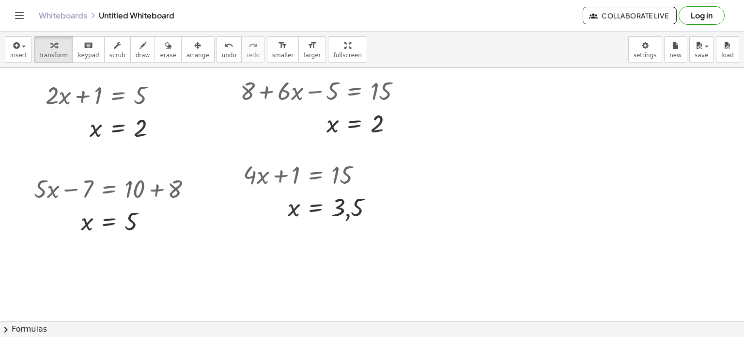
click at [680, 236] on div at bounding box center [372, 322] width 744 height 508
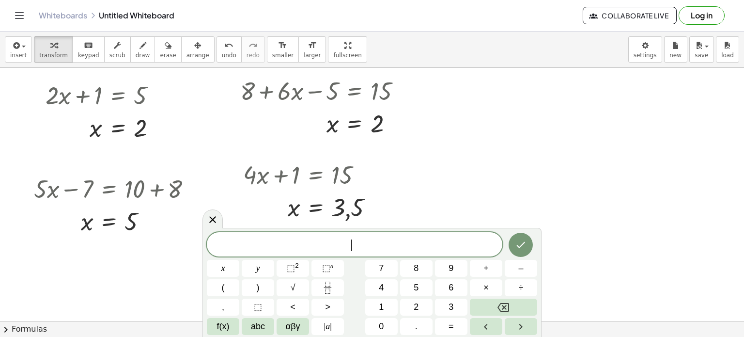
click at [599, 139] on div at bounding box center [372, 322] width 744 height 508
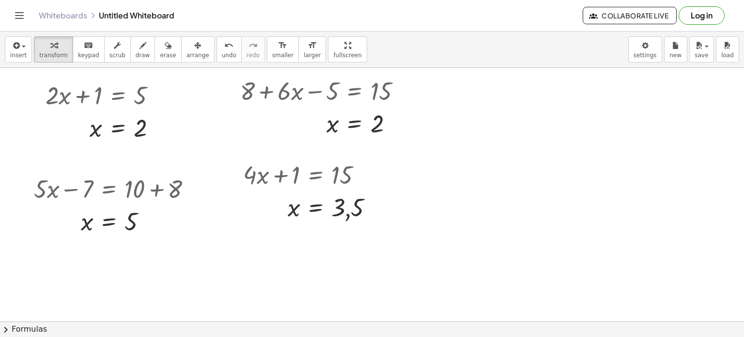
click at [573, 229] on div at bounding box center [372, 322] width 744 height 508
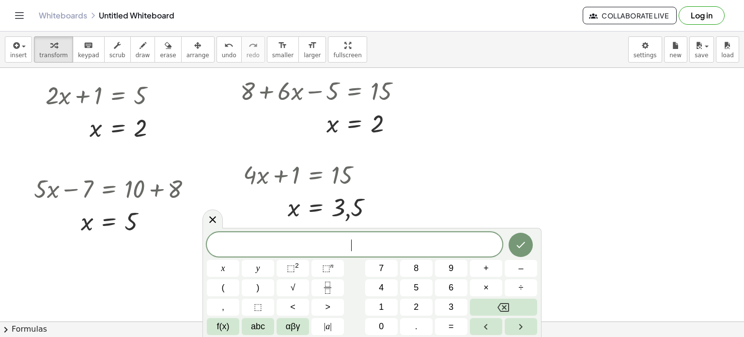
click at [616, 98] on div at bounding box center [372, 322] width 744 height 508
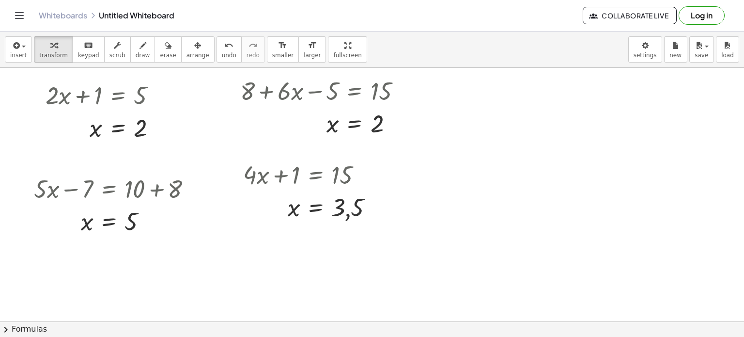
click at [572, 308] on div at bounding box center [372, 322] width 744 height 508
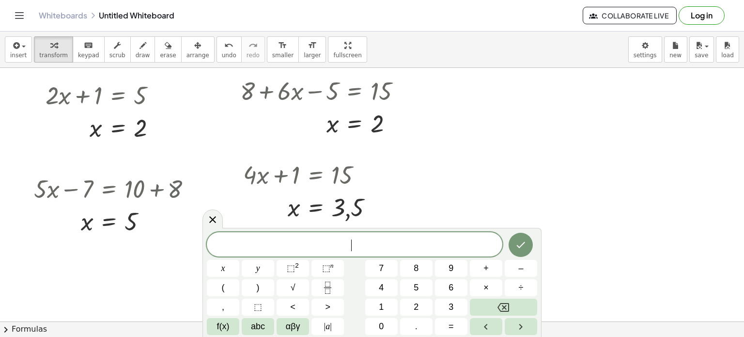
click at [576, 124] on div at bounding box center [372, 322] width 744 height 508
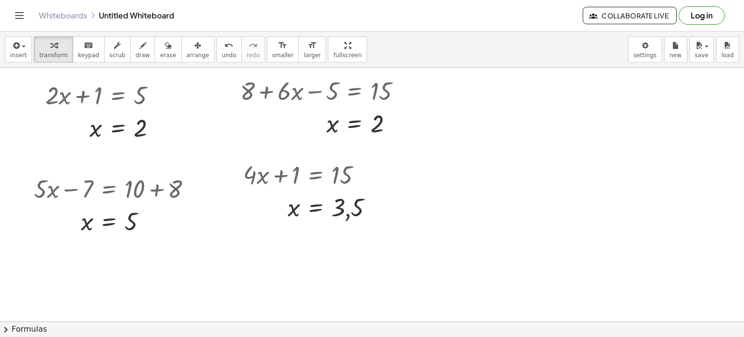
click at [582, 222] on div at bounding box center [372, 322] width 744 height 508
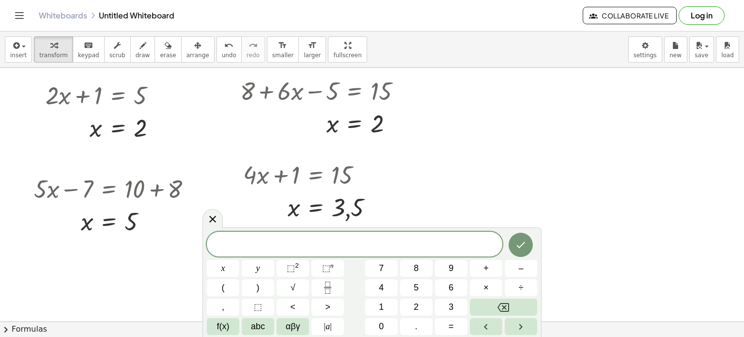
click at [607, 195] on div at bounding box center [372, 322] width 744 height 508
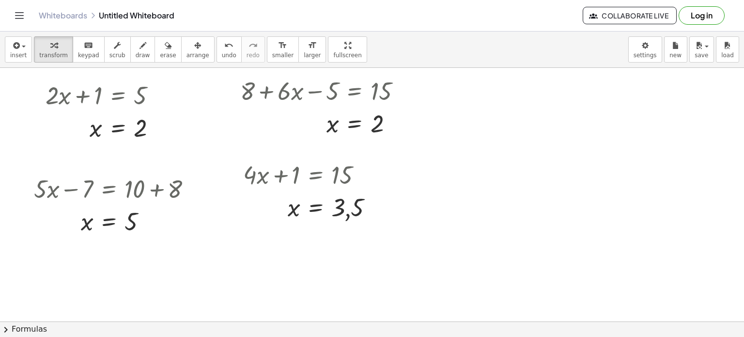
click at [574, 256] on div at bounding box center [372, 322] width 744 height 508
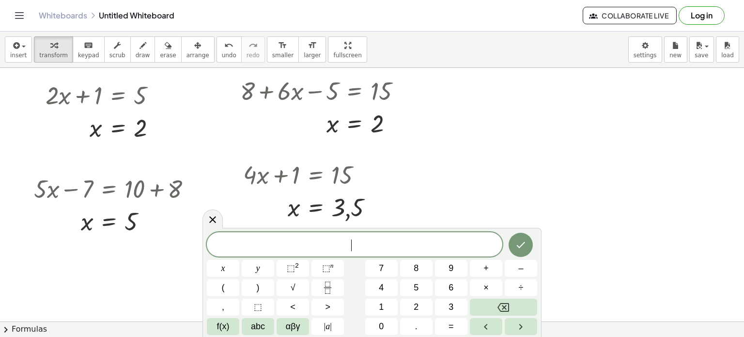
click at [575, 225] on div at bounding box center [372, 322] width 744 height 508
